Goal: Check status: Check status

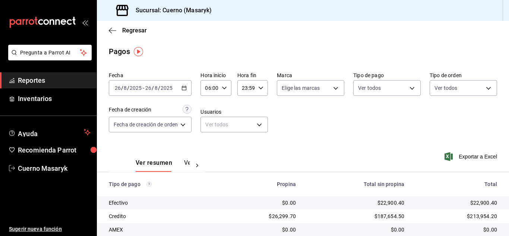
click at [157, 86] on input "8" at bounding box center [156, 88] width 4 height 6
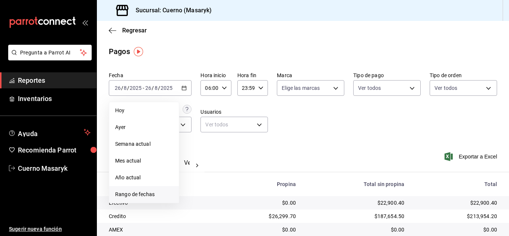
click at [134, 194] on span "Rango de fechas" at bounding box center [144, 194] width 58 height 8
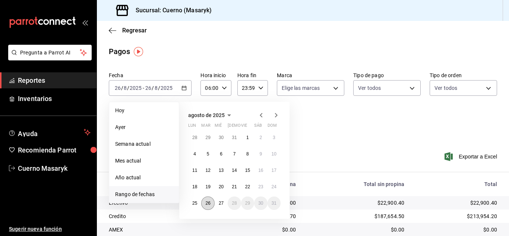
click at [210, 200] on button "26" at bounding box center [207, 202] width 13 height 13
click at [219, 203] on abbr "27" at bounding box center [221, 202] width 5 height 5
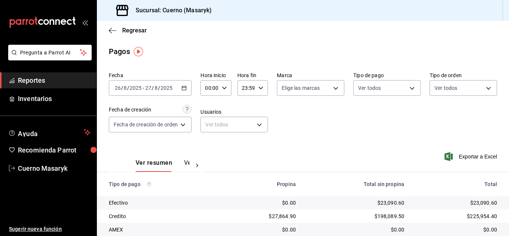
click at [222, 85] on div "00:00 Hora inicio" at bounding box center [215, 88] width 31 height 16
click at [207, 105] on span "06" at bounding box center [208, 102] width 3 height 6
type input "06:00"
click at [349, 118] on div at bounding box center [254, 118] width 509 height 236
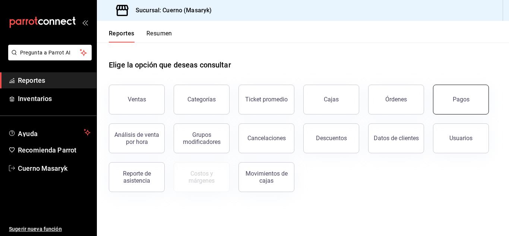
click at [452, 97] on button "Pagos" at bounding box center [461, 100] width 56 height 30
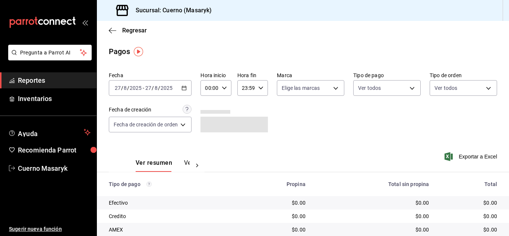
click at [213, 88] on input "00:00" at bounding box center [209, 87] width 18 height 15
click at [209, 108] on button "06" at bounding box center [209, 102] width 12 height 15
click at [209, 106] on button "06" at bounding box center [209, 102] width 12 height 15
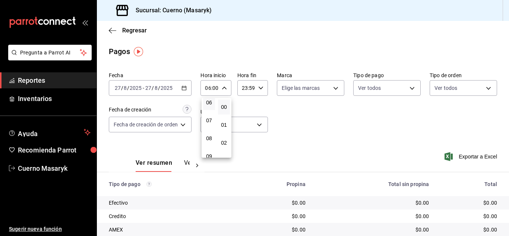
click at [339, 117] on div at bounding box center [254, 118] width 509 height 236
click at [332, 133] on div "Fecha [DATE] [DATE] - [DATE] [DATE] Hora inicio 06:00 Hora inicio Hora fin 23:5…" at bounding box center [303, 105] width 388 height 72
click at [150, 89] on input "27" at bounding box center [148, 88] width 7 height 6
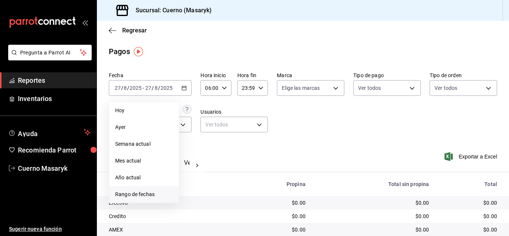
click at [153, 195] on span "Rango de fechas" at bounding box center [144, 194] width 58 height 8
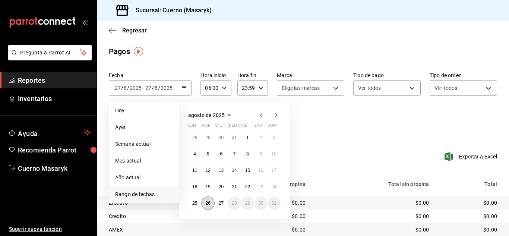
click at [206, 203] on abbr "26" at bounding box center [207, 202] width 5 height 5
click at [216, 202] on button "27" at bounding box center [220, 202] width 13 height 13
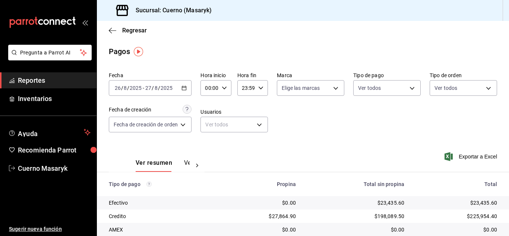
click at [220, 92] on div "00:00 Hora inicio" at bounding box center [215, 88] width 31 height 16
click at [211, 143] on button "06" at bounding box center [209, 139] width 12 height 15
type input "06:00"
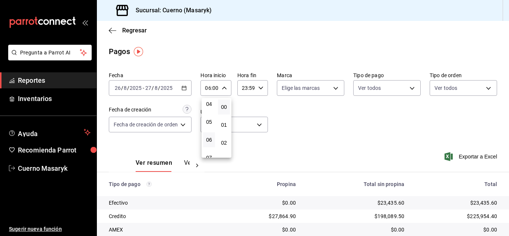
click at [284, 137] on div at bounding box center [254, 118] width 509 height 236
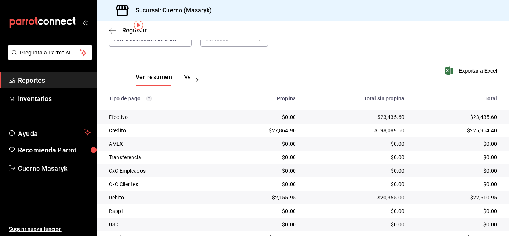
scroll to position [106, 0]
